Goal: Information Seeking & Learning: Learn about a topic

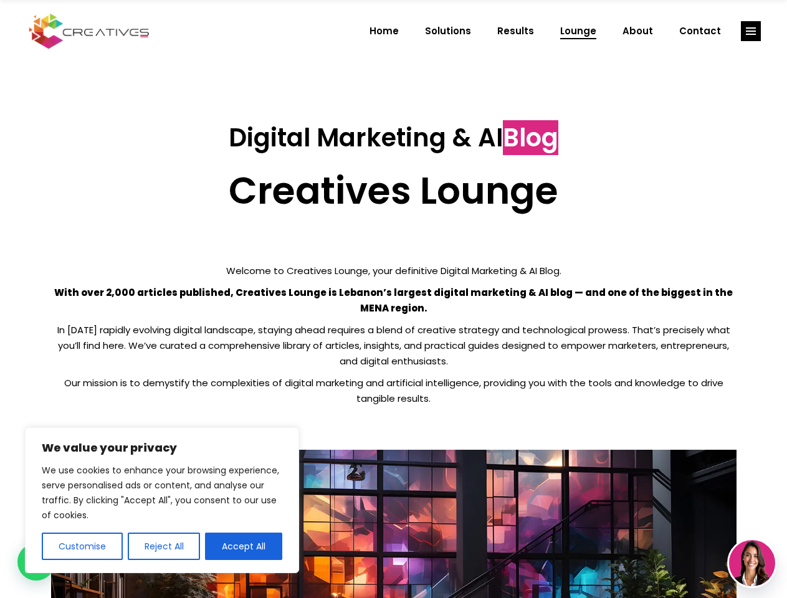
click at [393, 299] on p "With over 2,000 articles published, Creatives Lounge is Lebanon’s largest digit…" at bounding box center [394, 300] width 686 height 31
click at [82, 547] on button "Customise" at bounding box center [82, 546] width 81 height 27
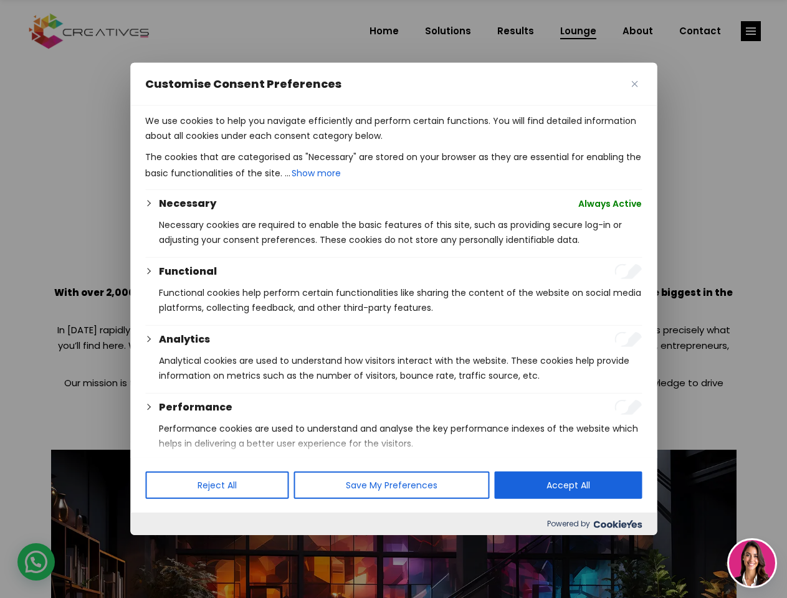
click at [163, 547] on div at bounding box center [393, 299] width 787 height 598
click at [244, 143] on p "We use cookies to help you navigate efficiently and perform certain functions. …" at bounding box center [393, 128] width 497 height 30
click at [751, 31] on div at bounding box center [393, 299] width 787 height 598
click at [752, 563] on img at bounding box center [752, 563] width 46 height 46
